Goal: Information Seeking & Learning: Learn about a topic

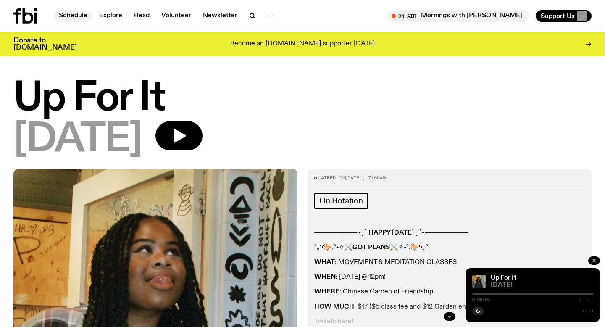
click at [67, 16] on link "Schedule" at bounding box center [73, 16] width 39 height 12
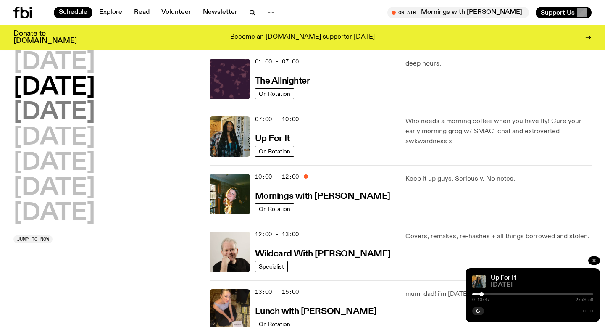
scroll to position [38, 0]
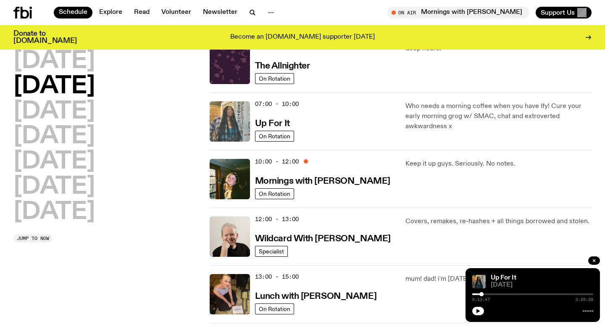
click at [235, 113] on img at bounding box center [230, 121] width 40 height 40
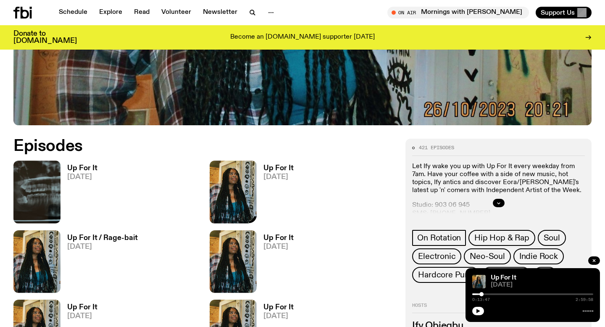
scroll to position [322, 0]
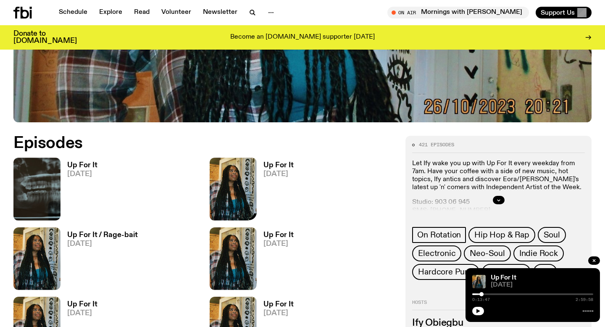
click at [210, 227] on div "Up For It 12.08.25" at bounding box center [303, 258] width 186 height 63
click at [86, 182] on link "Up For It 12.08.25" at bounding box center [79, 191] width 37 height 58
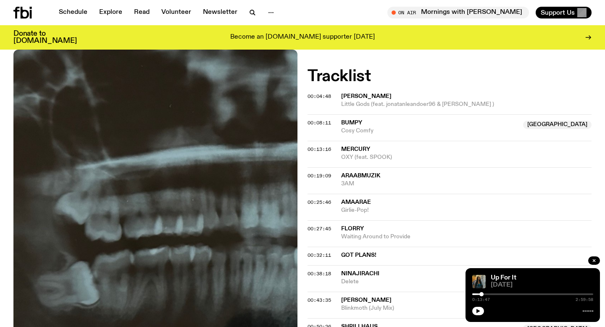
scroll to position [306, 0]
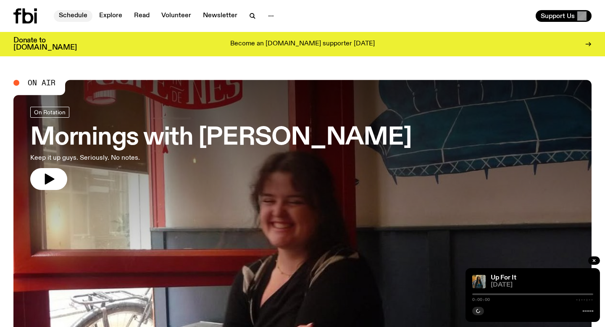
click at [74, 13] on link "Schedule" at bounding box center [73, 16] width 39 height 12
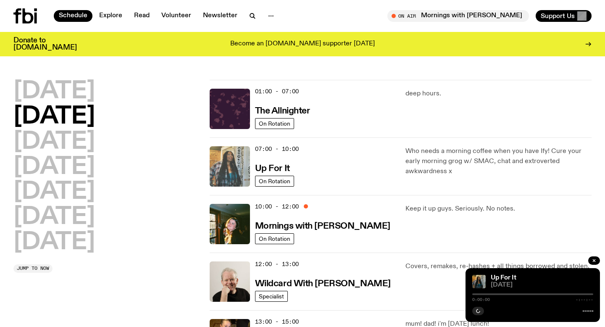
click at [237, 159] on img at bounding box center [230, 166] width 40 height 40
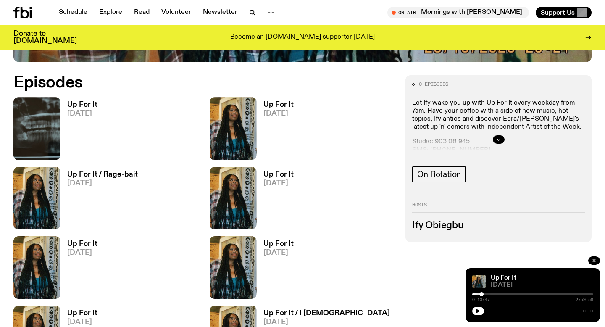
scroll to position [404, 0]
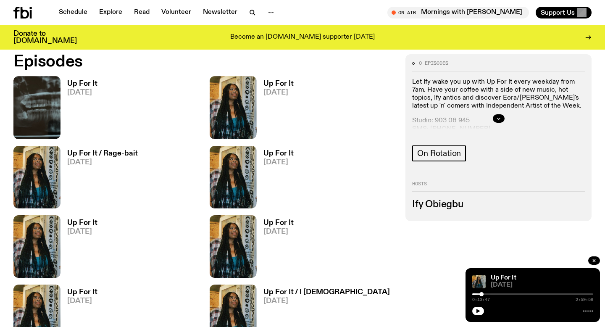
click at [261, 84] on link "Up For It [DATE]" at bounding box center [275, 109] width 37 height 58
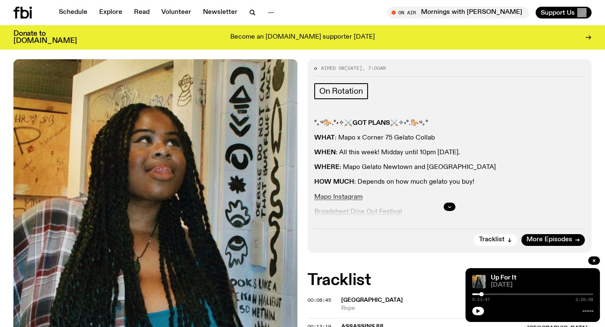
scroll to position [101, 0]
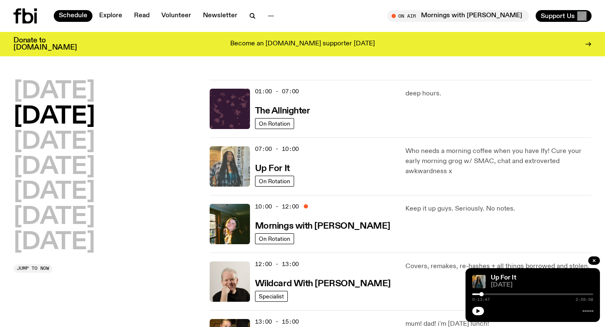
click at [237, 168] on img at bounding box center [230, 166] width 40 height 40
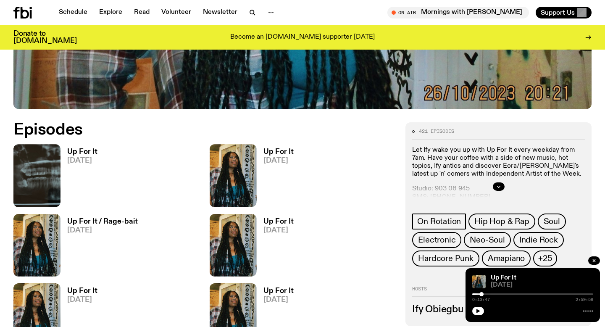
scroll to position [418, 0]
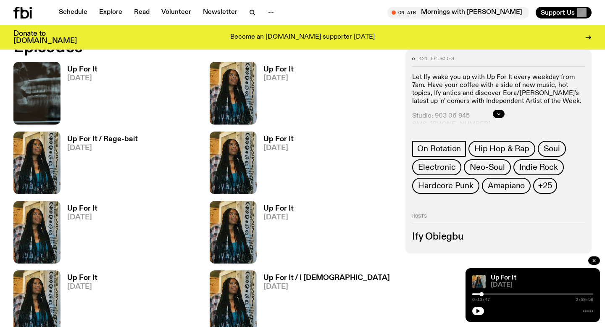
click at [103, 136] on h3 "Up For It / Rage-bait" at bounding box center [102, 139] width 71 height 7
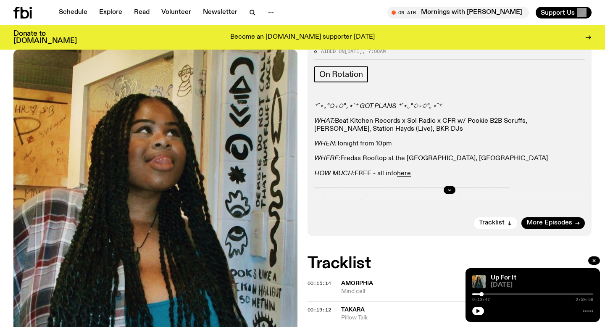
scroll to position [117, 0]
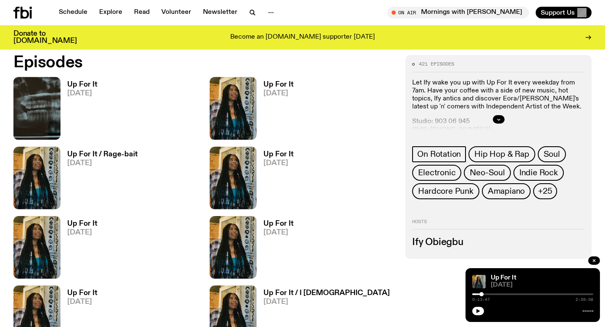
scroll to position [427, 0]
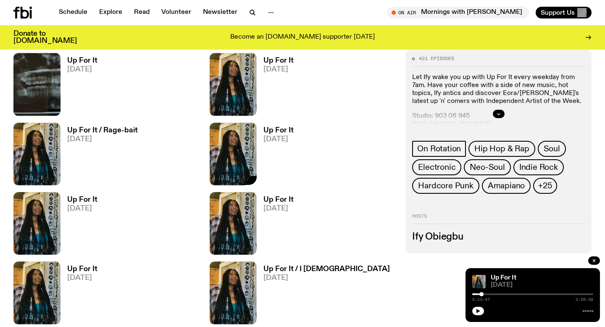
click at [259, 130] on link "Up For It [DATE]" at bounding box center [275, 156] width 37 height 58
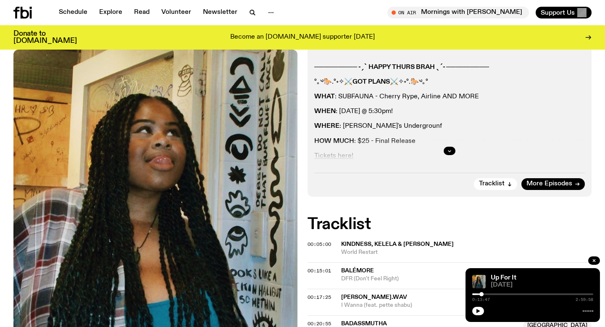
scroll to position [158, 0]
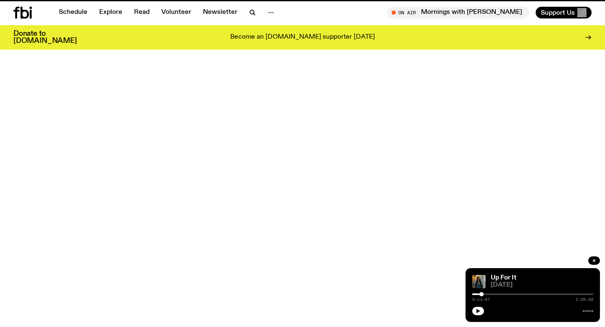
scroll to position [427, 0]
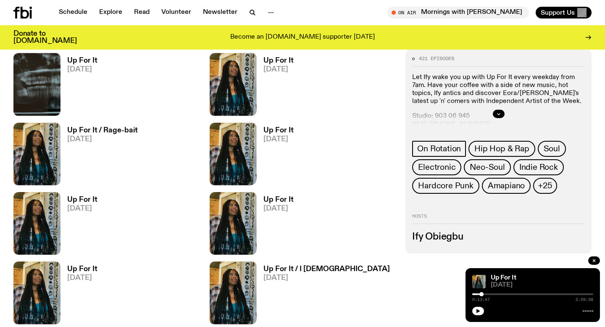
click at [82, 200] on h3 "Up For It" at bounding box center [82, 199] width 30 height 7
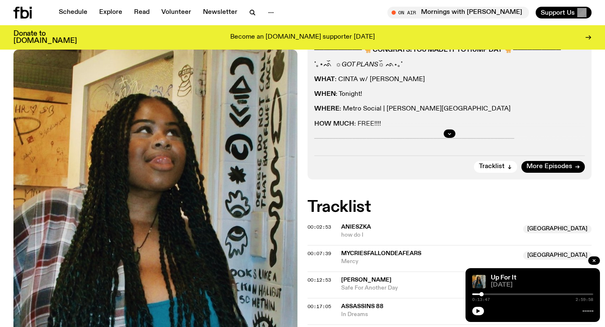
scroll to position [148, 0]
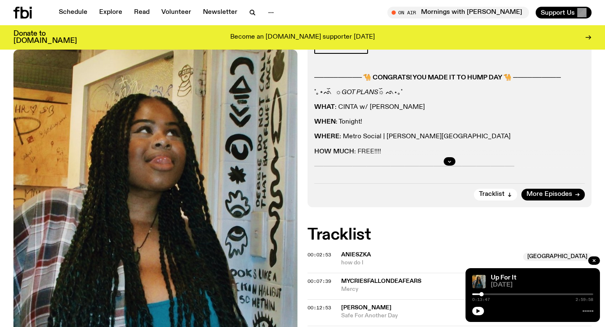
click at [444, 157] on div at bounding box center [449, 161] width 271 height 27
click at [444, 158] on div at bounding box center [449, 161] width 271 height 27
click at [446, 158] on button "button" at bounding box center [450, 161] width 12 height 8
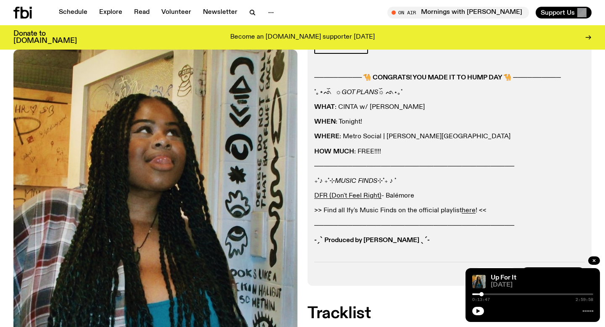
scroll to position [148, 0]
